Goal: Complete application form

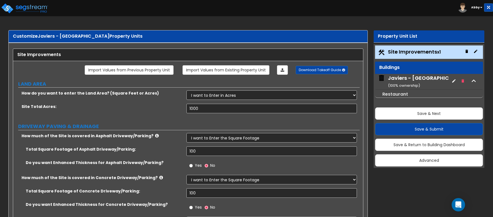
select select "2"
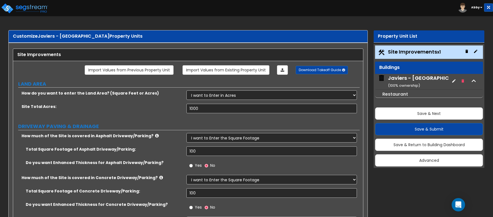
select select "2"
select select "1"
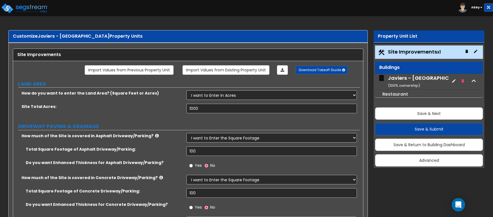
select select "1"
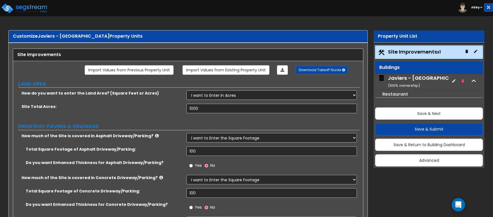
select select "2"
select select "3"
select select "1"
select select "2"
select select "3"
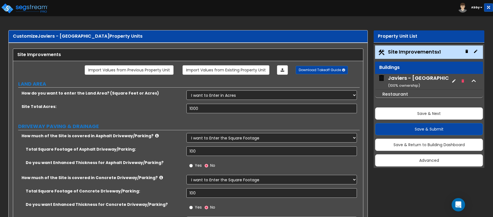
select select "1"
select select "2"
select select "1"
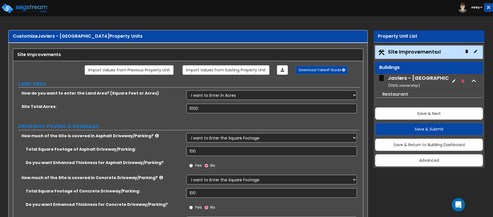
select select "1"
select select "4"
select select "2"
select select "1"
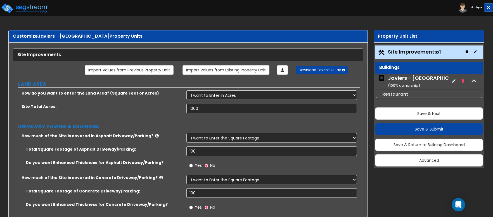
select select "3"
select select "2"
select select "5"
select select "9"
select select "2"
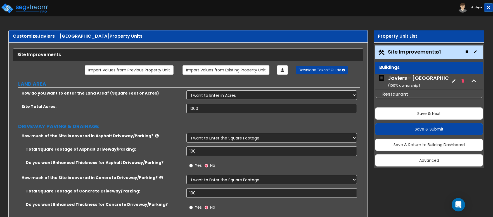
select select "3"
select select "1"
select select "2"
select select "3"
select select "2"
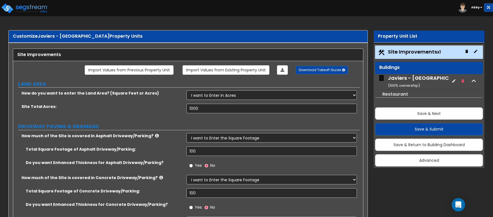
select select "2"
select select "3"
select select "4"
select select "5"
select select "7"
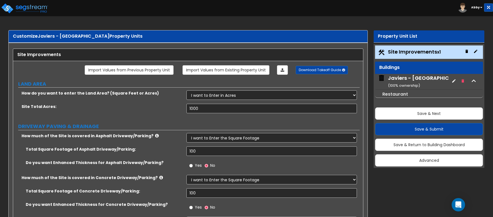
select select "3"
select select "1"
select select "5"
select select "8"
select select "2"
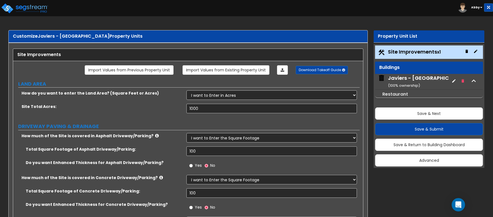
select select "2"
select select "1"
select select "2"
select select "3"
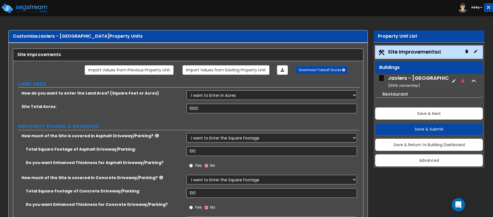
select select "2"
select select "1"
select select "2"
select select "5"
select select "2"
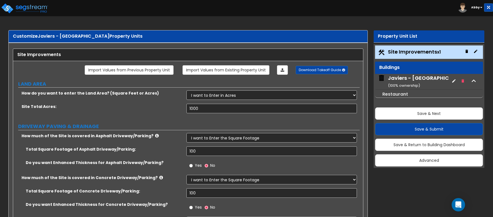
select select "1"
select select "3"
select select "11"
select select "12"
select select "16"
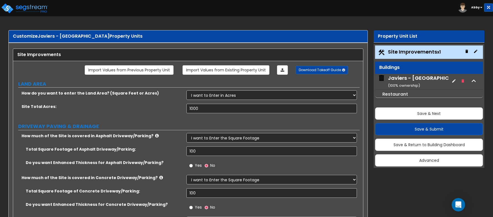
select select "1"
select select "2"
select select "1"
select select "3"
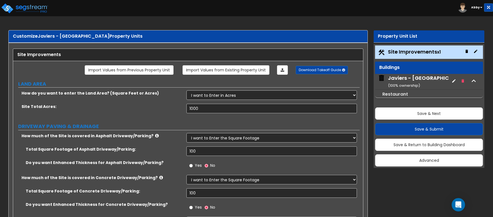
select select "2"
select select "4"
select select "1"
select select "3"
select select "1"
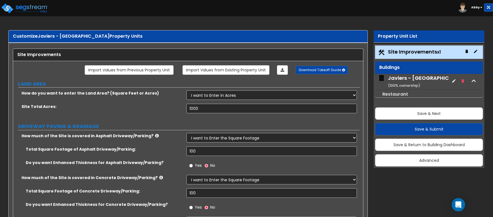
select select "2"
select select "3"
select select "4"
select select "6"
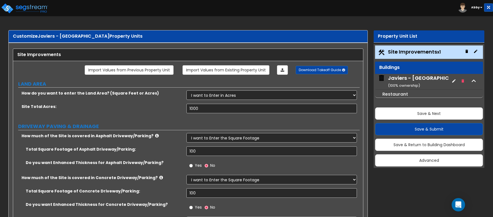
select select "5"
select select "2"
select select "1"
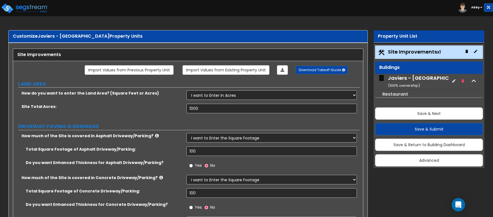
select select "2"
select select "3"
select select "1"
select select "2"
select select "3"
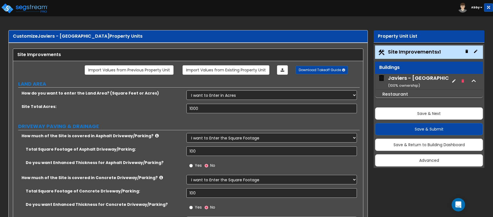
select select "3"
select select "1"
select select "2"
select select "1"
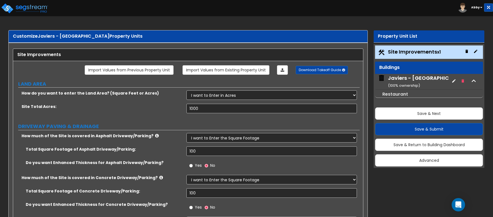
select select "4"
select select "3"
select select "2"
select select "3"
select select "2"
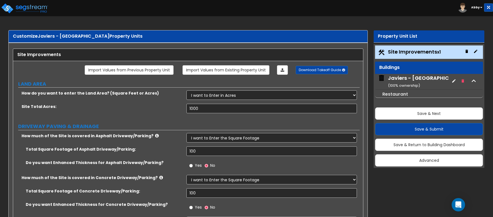
select select "3"
select select "1"
select select "6"
select select "11"
select select "3"
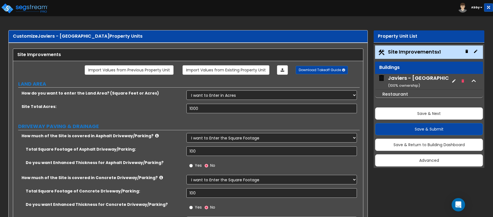
select select "1"
select select "5"
select select "9"
